Goal: Task Accomplishment & Management: Manage account settings

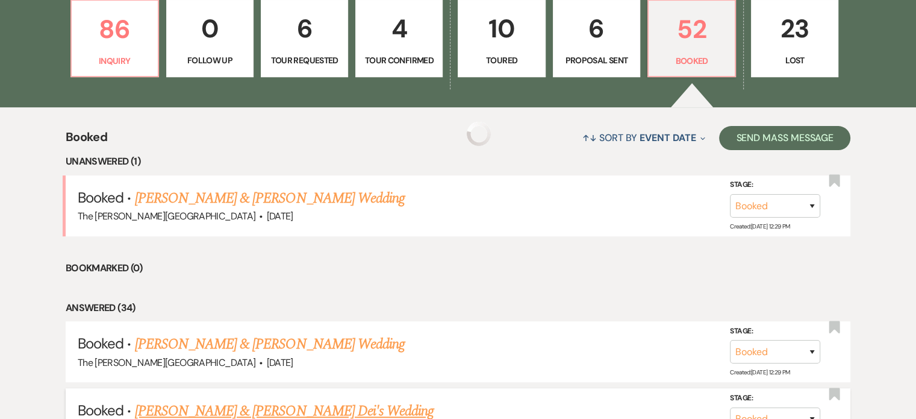
click at [334, 400] on link "[PERSON_NAME] & [PERSON_NAME] Dei's Wedding" at bounding box center [284, 411] width 299 height 22
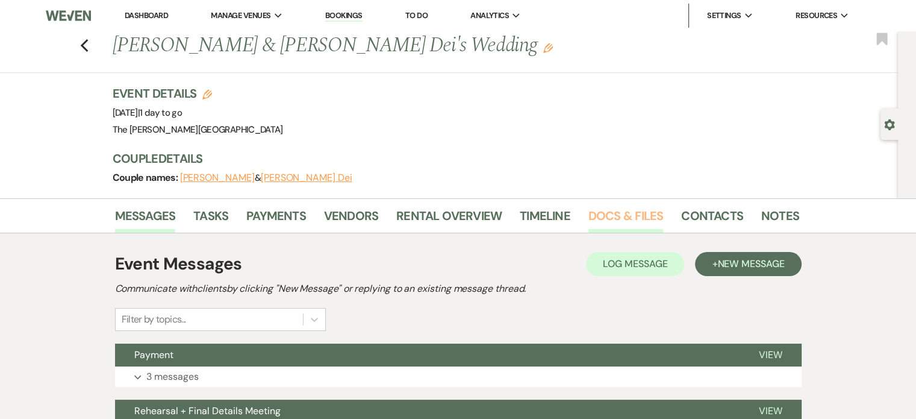
click at [624, 217] on link "Docs & Files" at bounding box center [625, 219] width 75 height 26
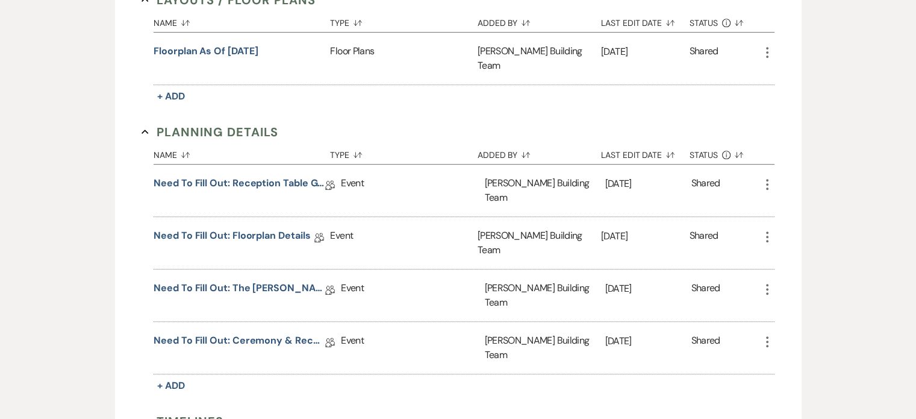
scroll to position [602, 0]
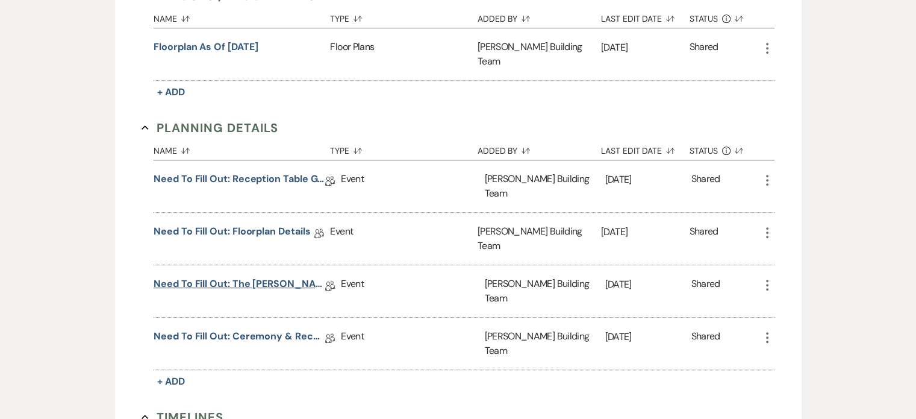
click at [288, 276] on link "Need to Fill Out: The [PERSON_NAME] Building Planning Document" at bounding box center [240, 285] width 172 height 19
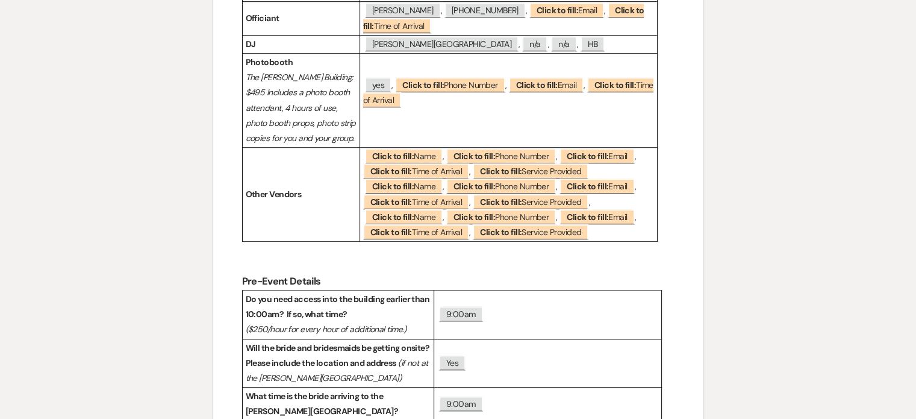
scroll to position [690, 0]
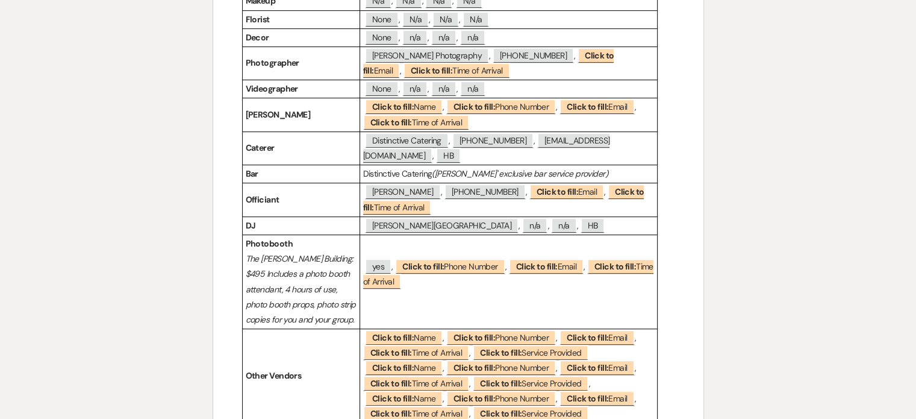
scroll to position [602, 0]
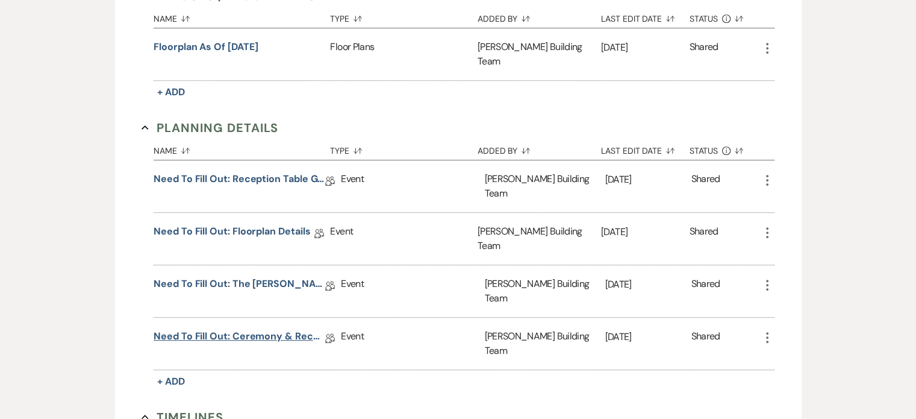
click at [267, 329] on link "Need to Fill Out: Ceremony & Reception Details" at bounding box center [240, 338] width 172 height 19
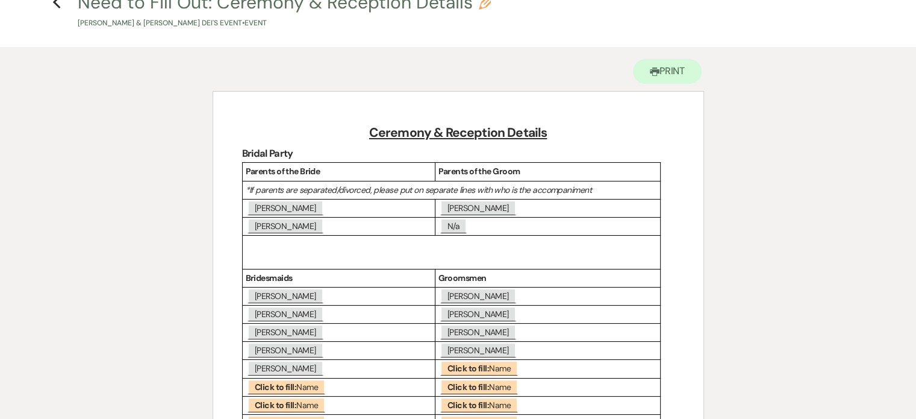
scroll to position [67, 0]
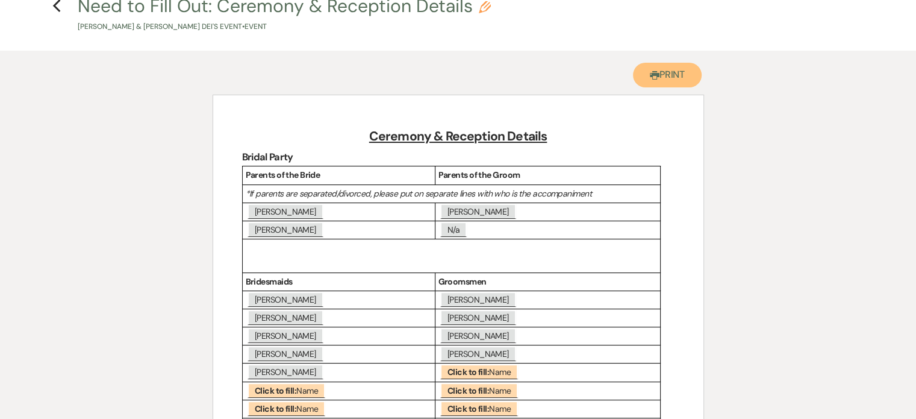
click at [665, 72] on button "Printer Print" at bounding box center [667, 75] width 69 height 25
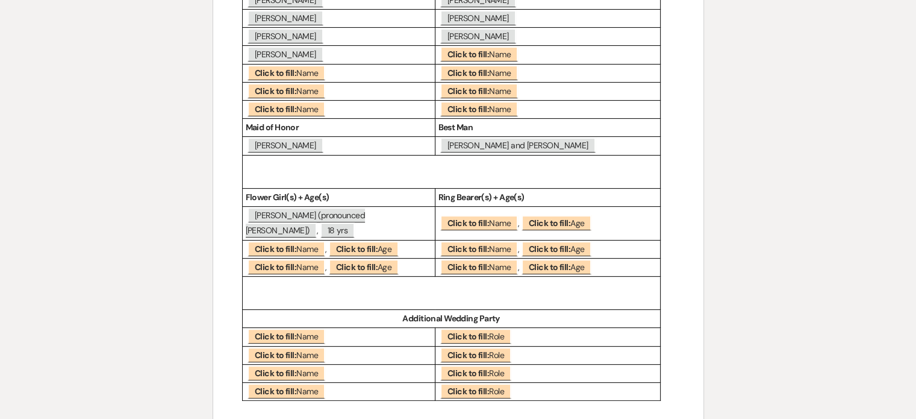
scroll to position [393, 0]
